Goal: Navigation & Orientation: Go to known website

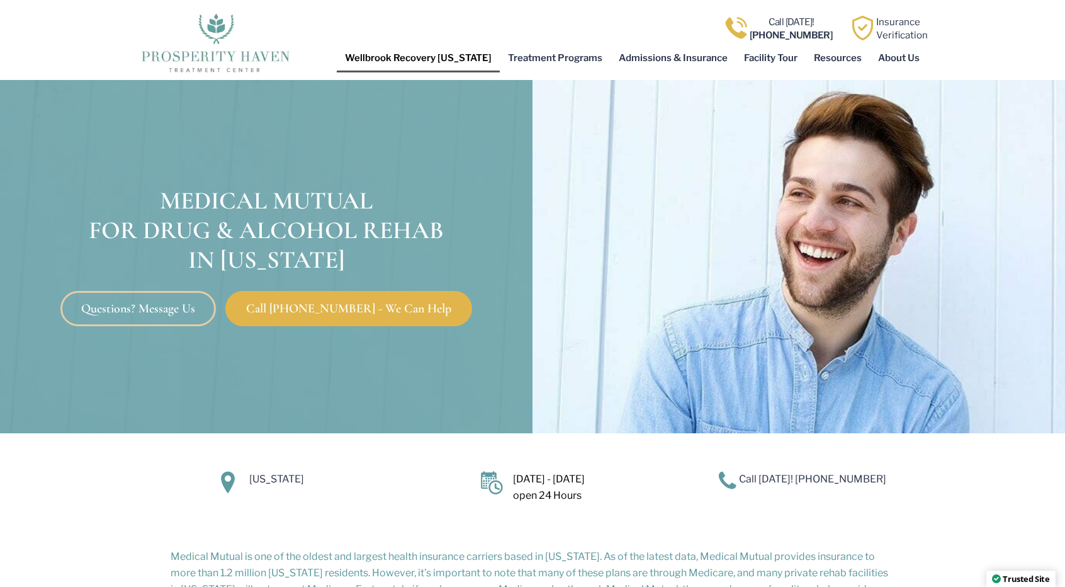
click at [491, 55] on link "Wellbrook Recovery [US_STATE]" at bounding box center [418, 57] width 163 height 29
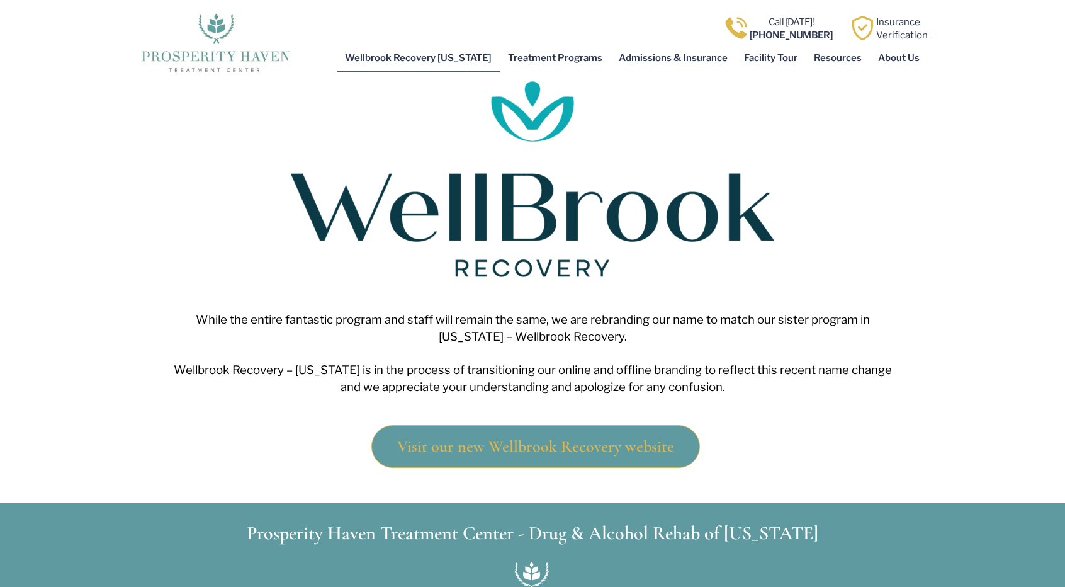
scroll to position [126, 0]
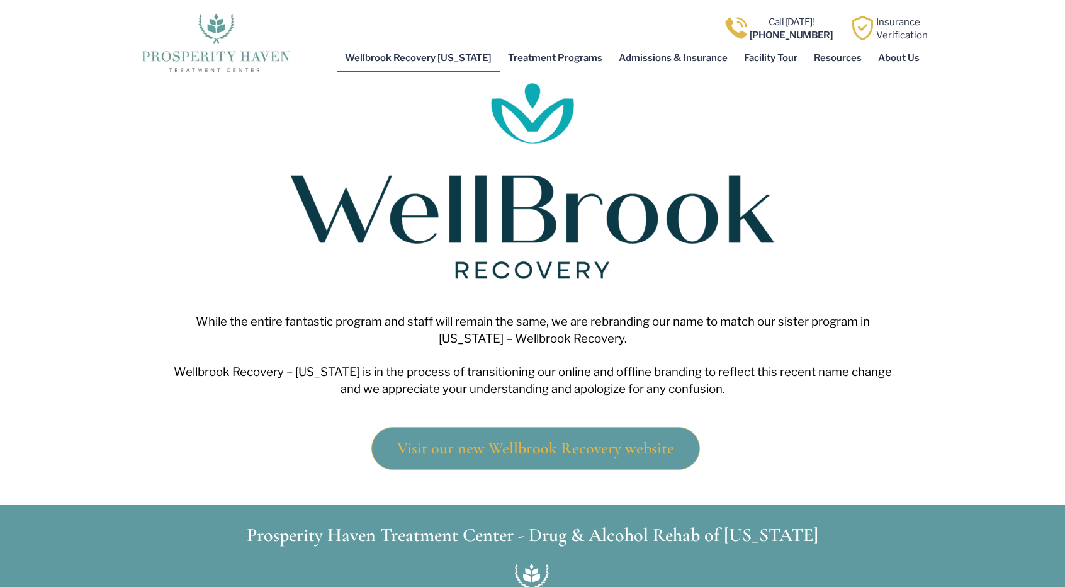
click at [563, 444] on span "Visit our new Wellbrook Recovery website" at bounding box center [535, 448] width 277 height 16
